Goal: Information Seeking & Learning: Learn about a topic

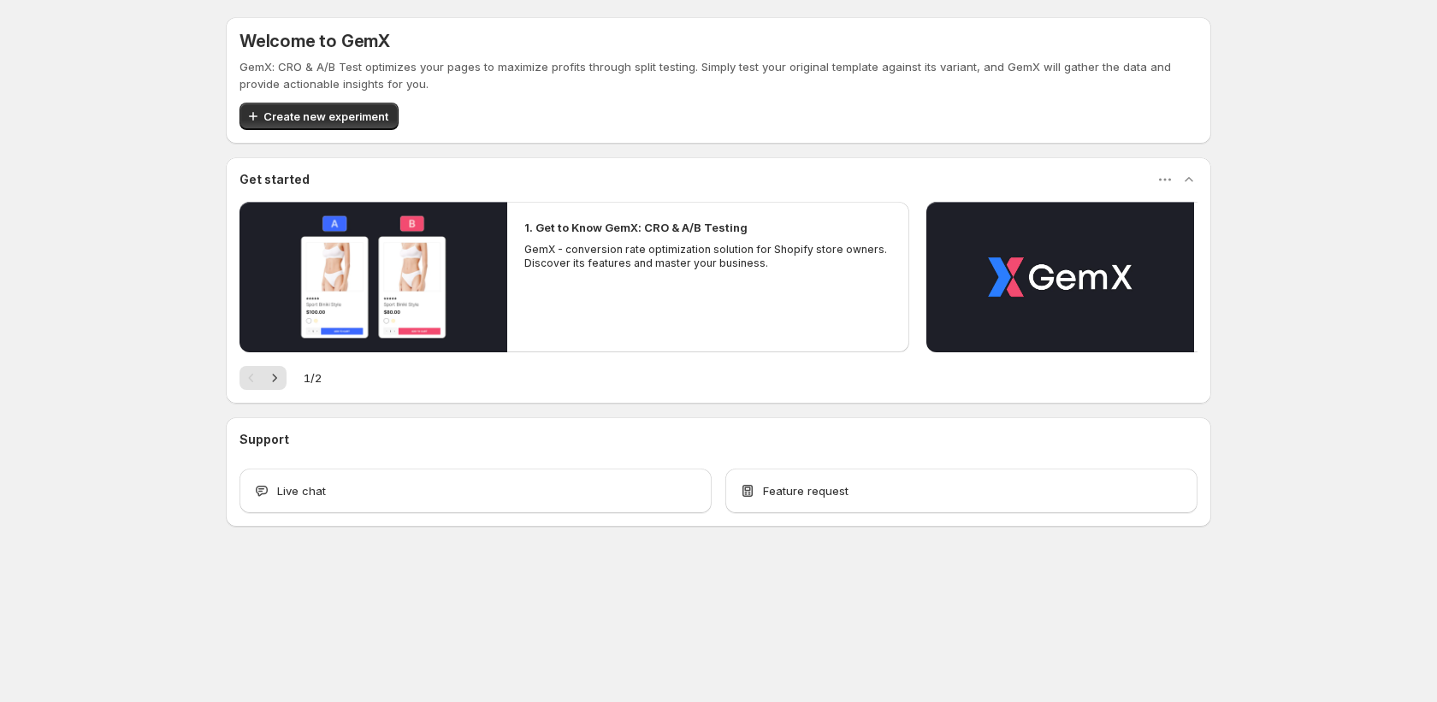
click at [107, 366] on div "Welcome to GemX GemX: CRO & A/B Test optimizes your pages to maximize profits t…" at bounding box center [718, 309] width 1437 height 619
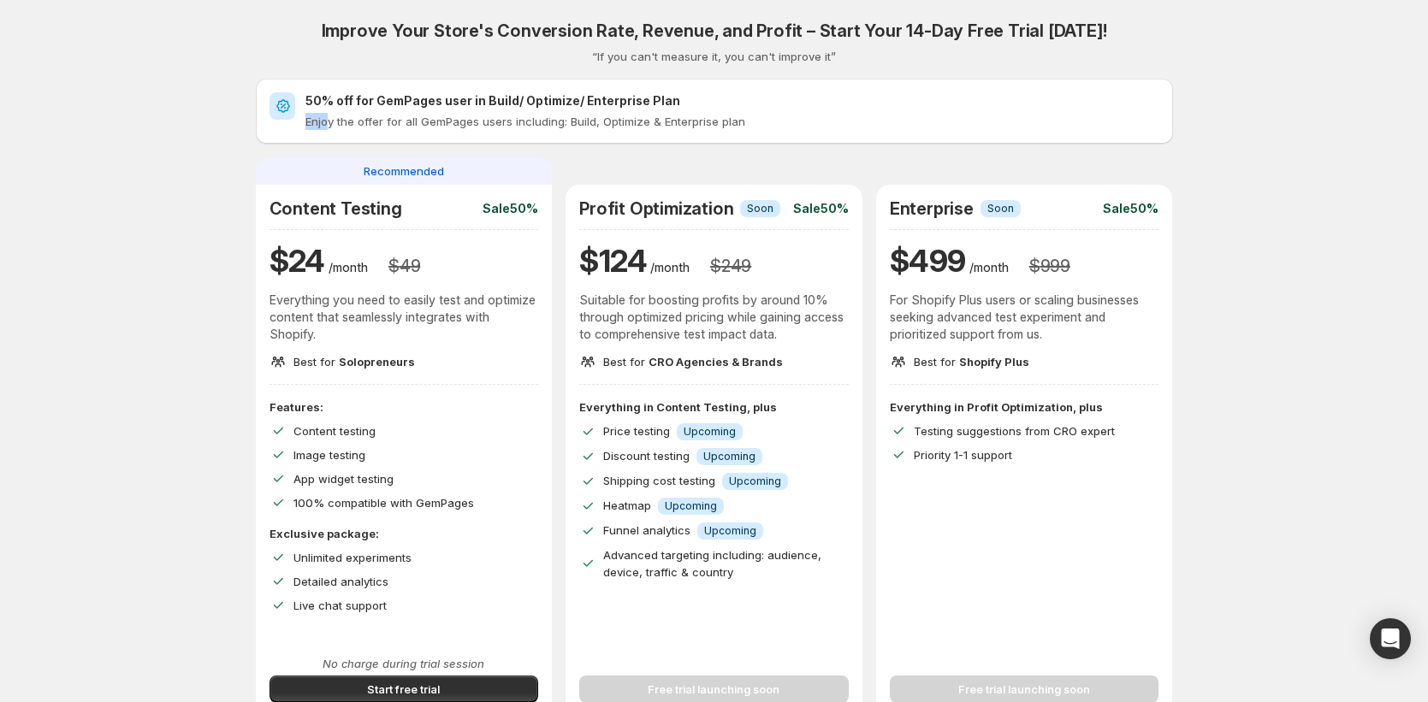
drag, startPoint x: 333, startPoint y: 121, endPoint x: 860, endPoint y: 110, distance: 527.0
click at [860, 110] on div "50% off for GemPages user in Build/ Optimize/ Enterprise Plan Enjoy the offer f…" at bounding box center [732, 111] width 854 height 38
click at [891, 115] on p "Enjoy the offer for all GemPages users including: Build, Optimize & Enterprise …" at bounding box center [732, 121] width 854 height 17
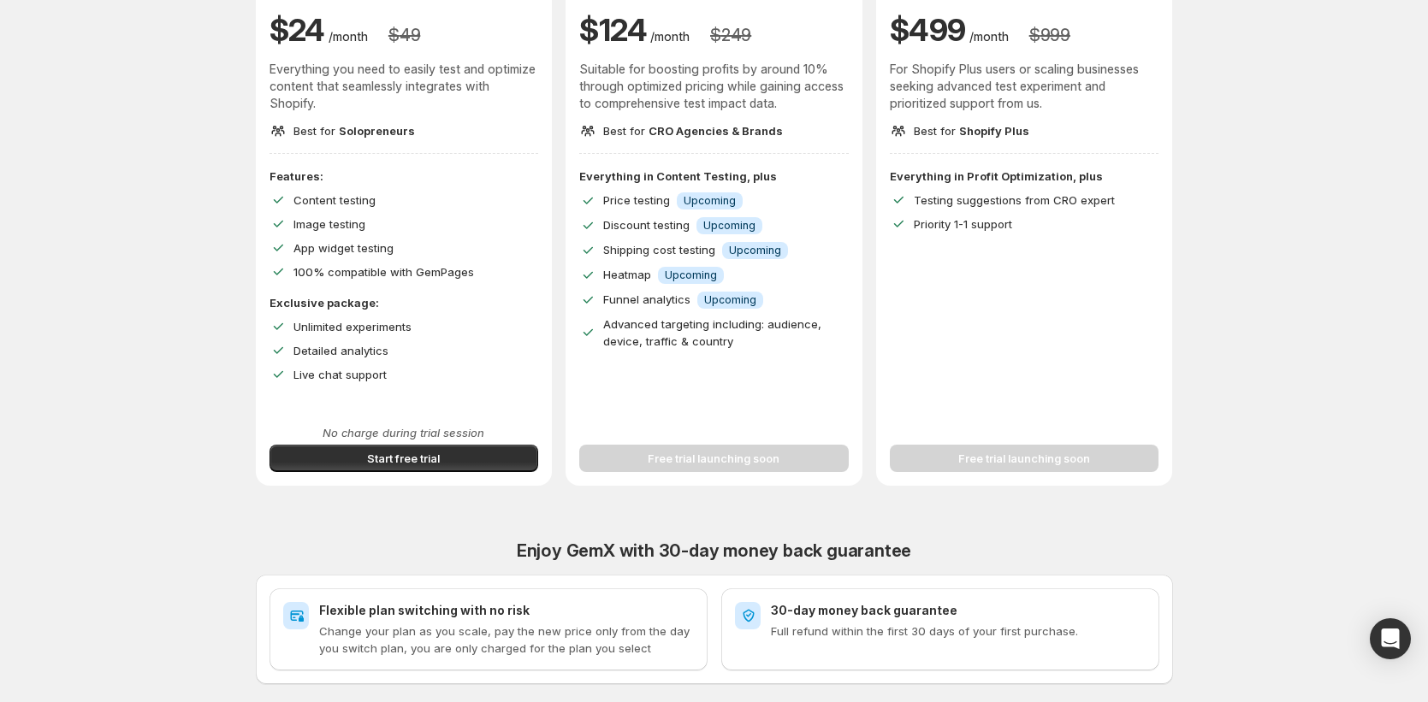
scroll to position [335, 0]
